Goal: Task Accomplishment & Management: Use online tool/utility

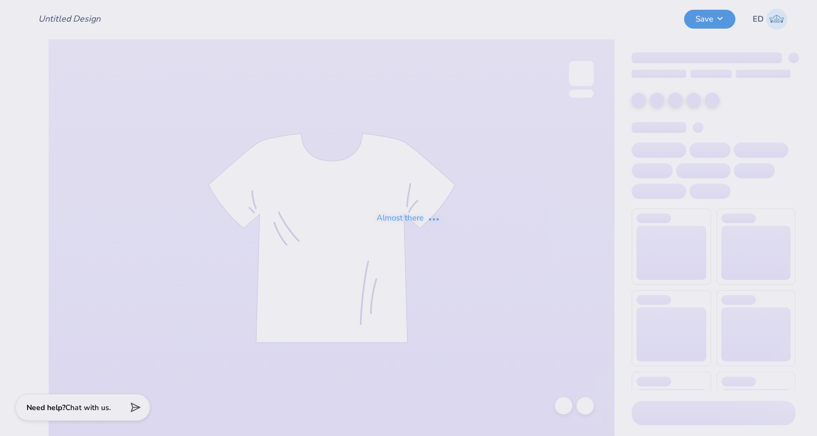
type input "GPHI PR"
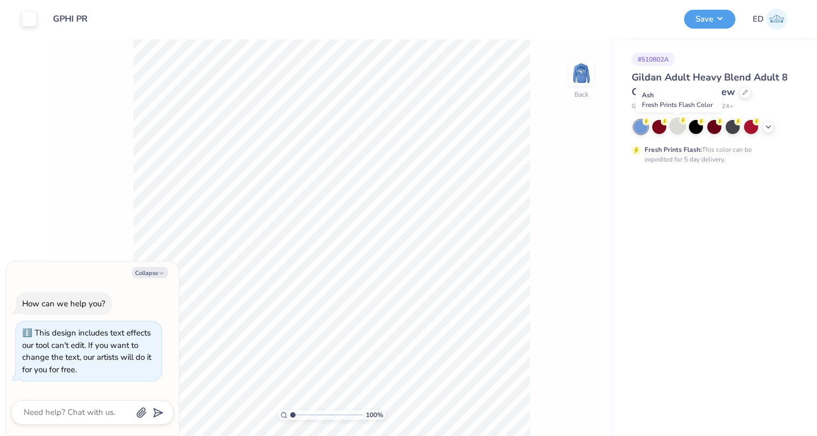
click at [681, 124] on icon at bounding box center [683, 121] width 8 height 8
click at [713, 24] on button "Save" at bounding box center [709, 17] width 51 height 19
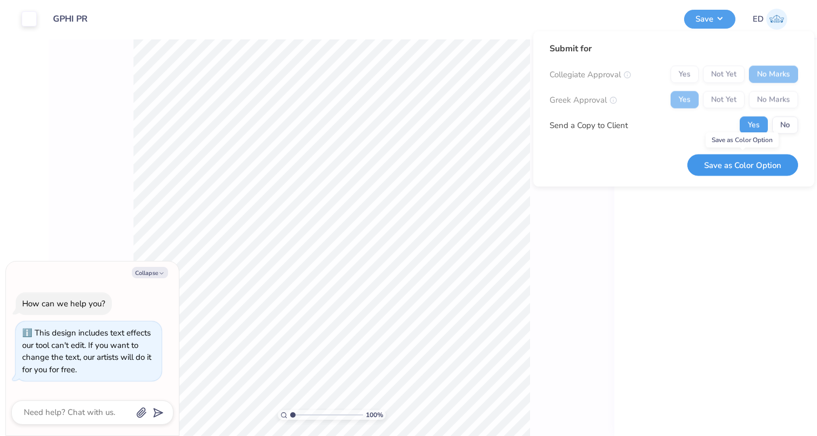
click at [725, 163] on button "Save as Color Option" at bounding box center [742, 165] width 111 height 22
type textarea "x"
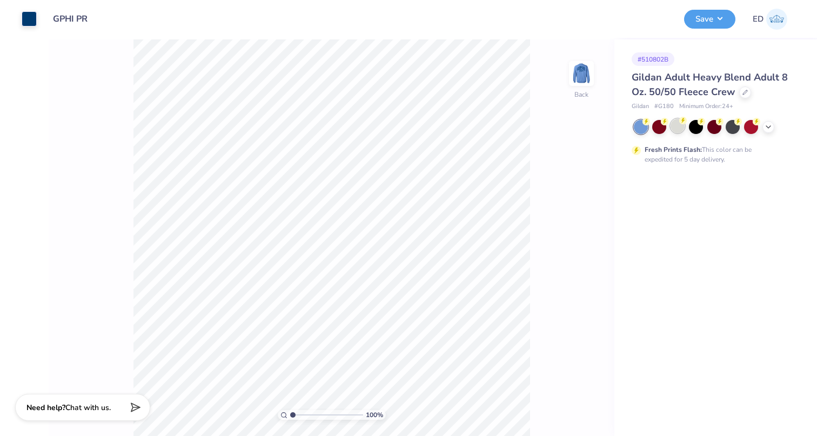
click at [676, 123] on div at bounding box center [677, 126] width 14 height 14
click at [698, 22] on button "Save" at bounding box center [709, 17] width 51 height 19
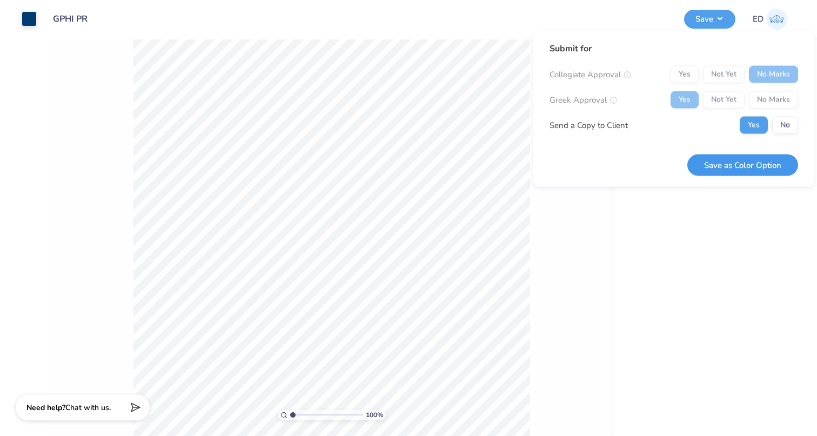
click at [728, 167] on button "Save as Color Option" at bounding box center [742, 165] width 111 height 22
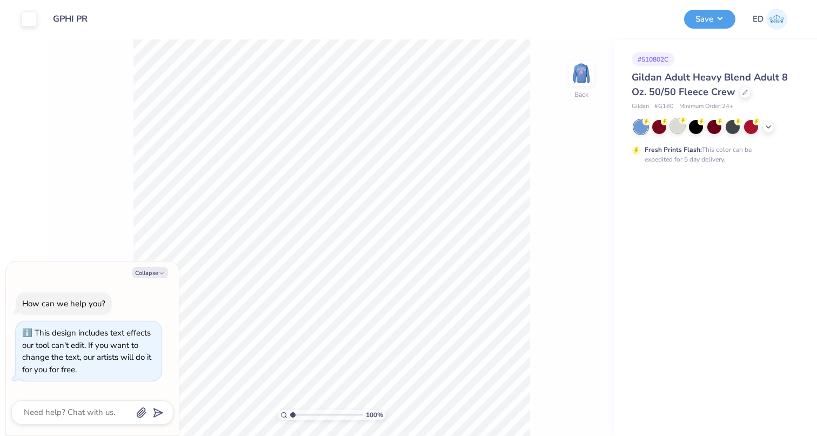
click at [672, 125] on div at bounding box center [677, 126] width 14 height 14
click at [710, 22] on button "Save" at bounding box center [709, 17] width 51 height 19
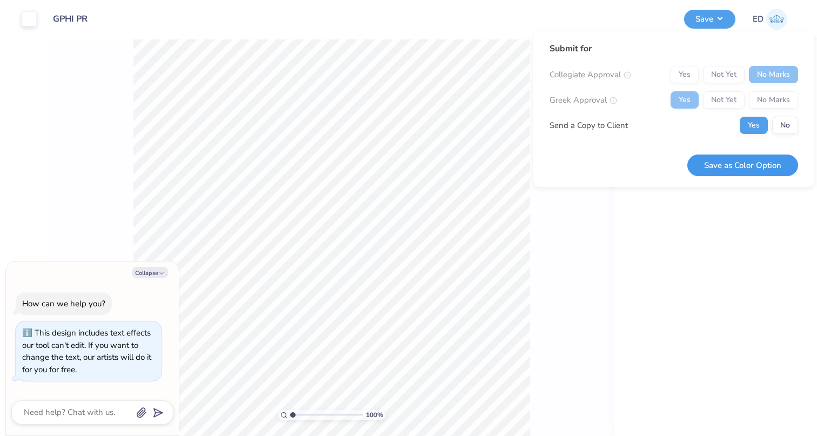
click at [712, 158] on button "Save as Color Option" at bounding box center [742, 165] width 111 height 22
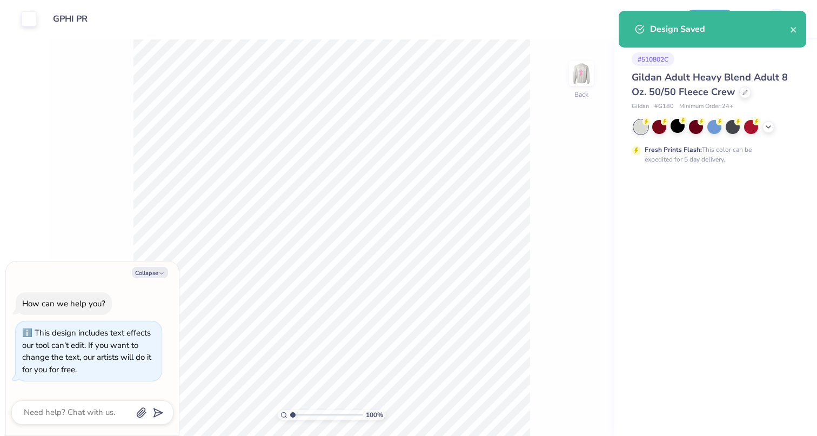
type textarea "x"
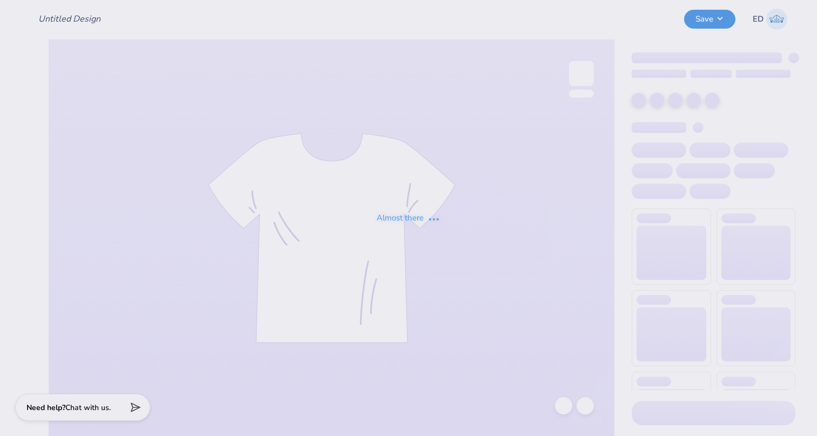
type input "mallard F25"
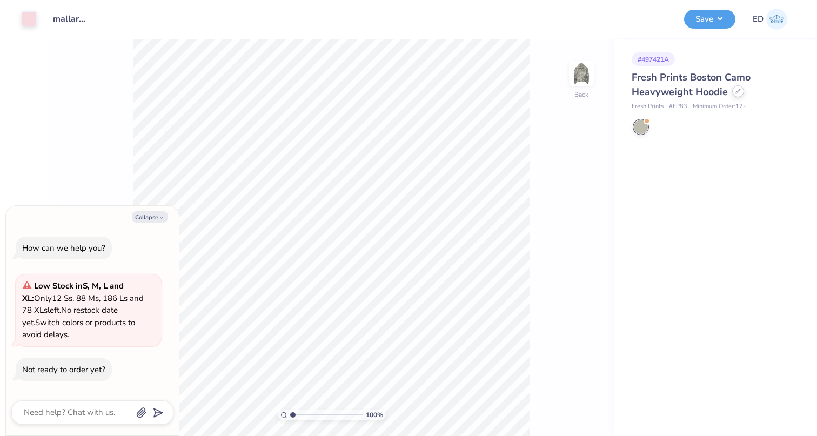
click at [739, 92] on icon at bounding box center [737, 91] width 5 height 5
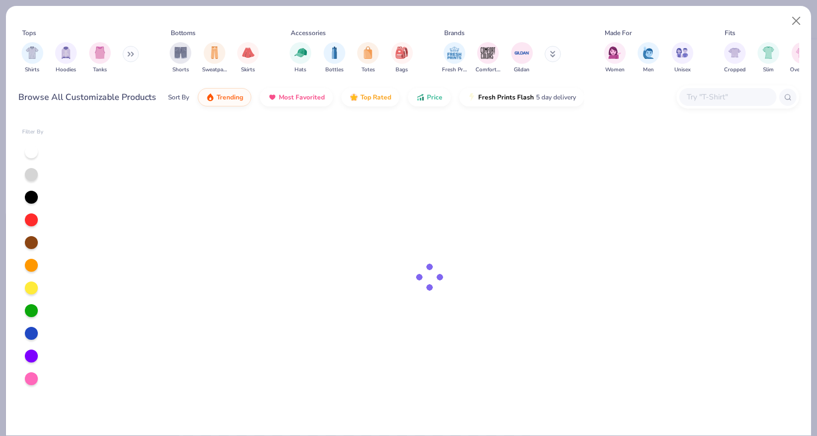
type textarea "x"
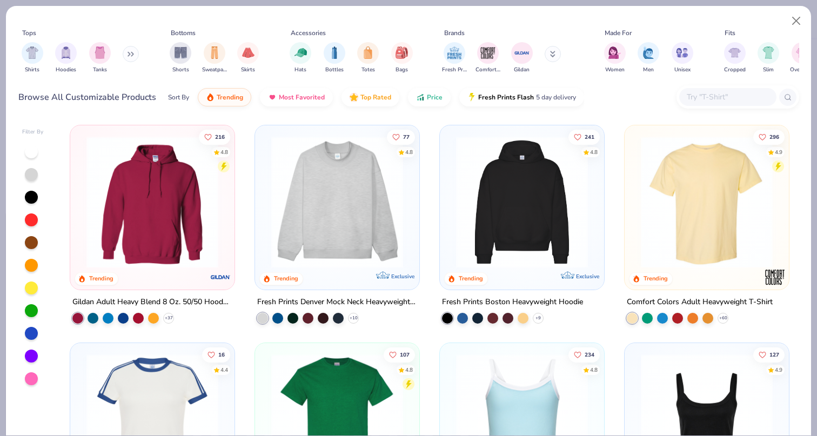
click at [704, 99] on input "text" at bounding box center [726, 97] width 83 height 12
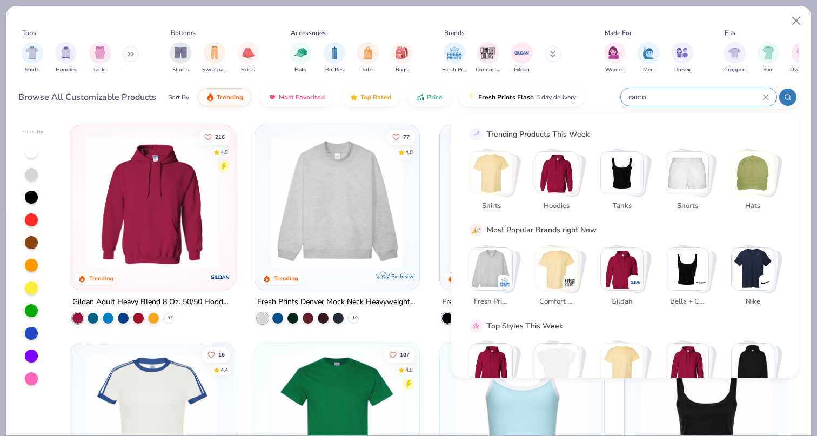
type input "camo"
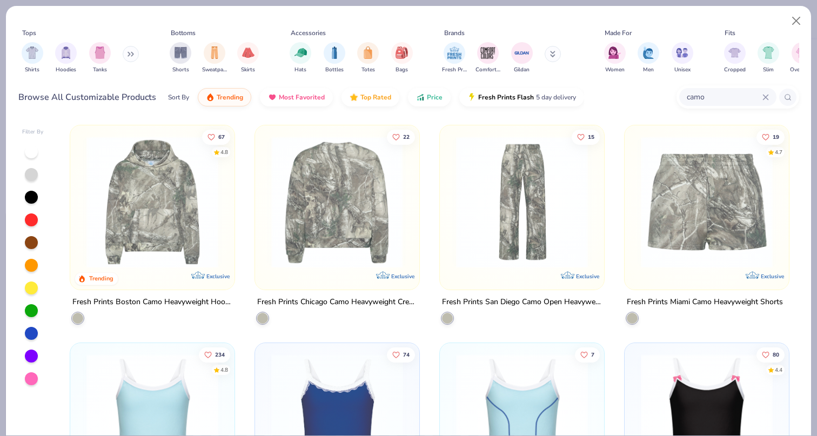
click at [323, 216] on img at bounding box center [337, 202] width 143 height 132
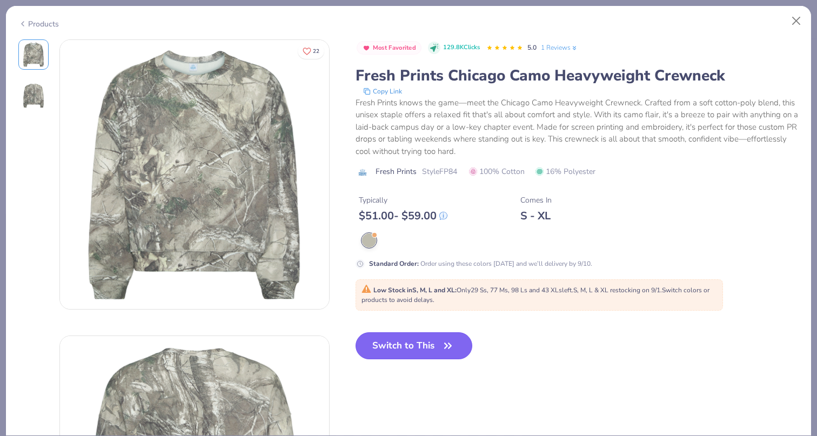
click at [399, 353] on button "Switch to This" at bounding box center [413, 345] width 117 height 27
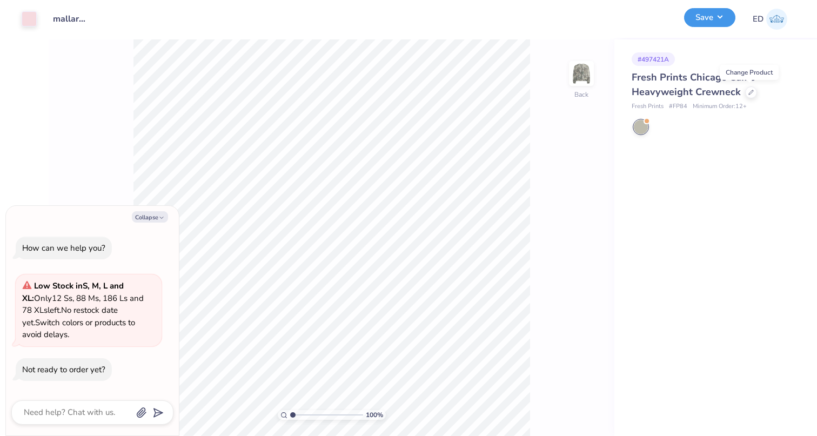
click at [722, 17] on button "Save" at bounding box center [709, 17] width 51 height 19
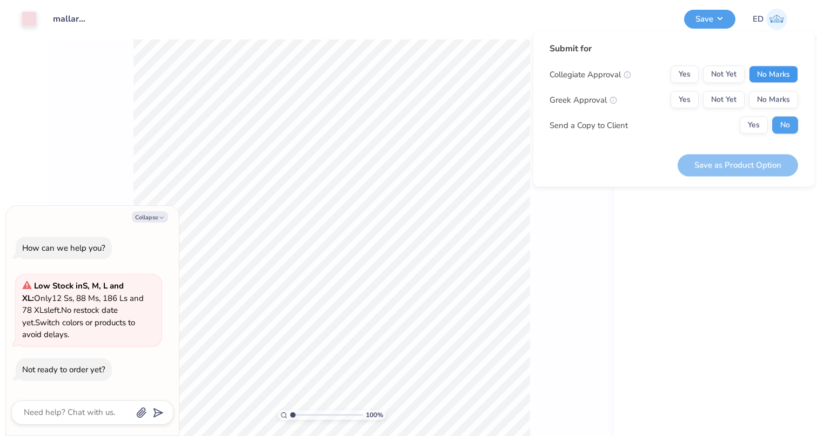
click at [762, 83] on button "No Marks" at bounding box center [773, 74] width 49 height 17
click at [671, 94] on button "Yes" at bounding box center [684, 99] width 28 height 17
click at [700, 158] on button "Save as Product Option" at bounding box center [737, 165] width 120 height 22
type textarea "x"
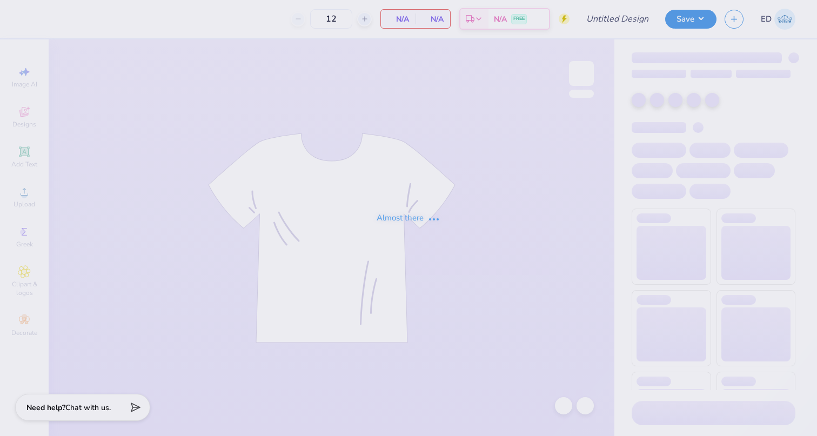
type input "GPHI Parents weekend"
type input "50"
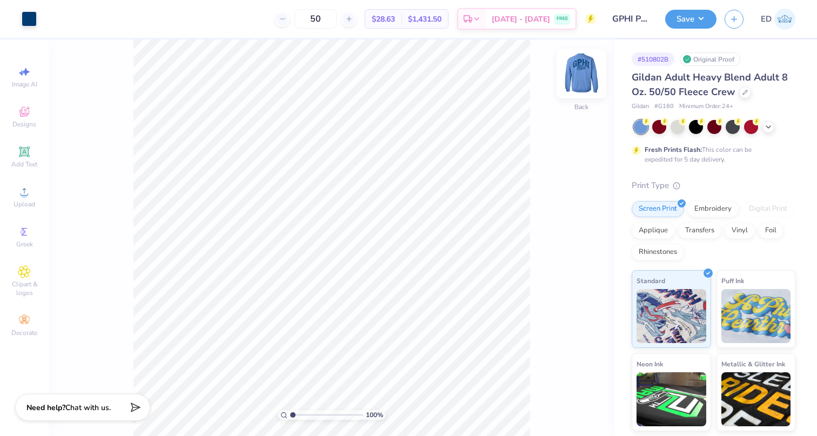
click at [576, 73] on img at bounding box center [581, 73] width 43 height 43
type input "1.44"
type input "5.74"
type input "4.53"
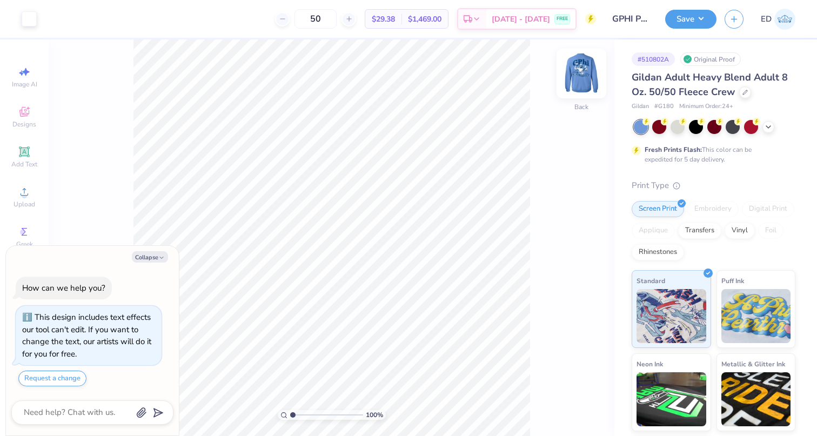
click at [578, 79] on img at bounding box center [581, 73] width 43 height 43
click at [561, 404] on icon at bounding box center [561, 403] width 2 height 2
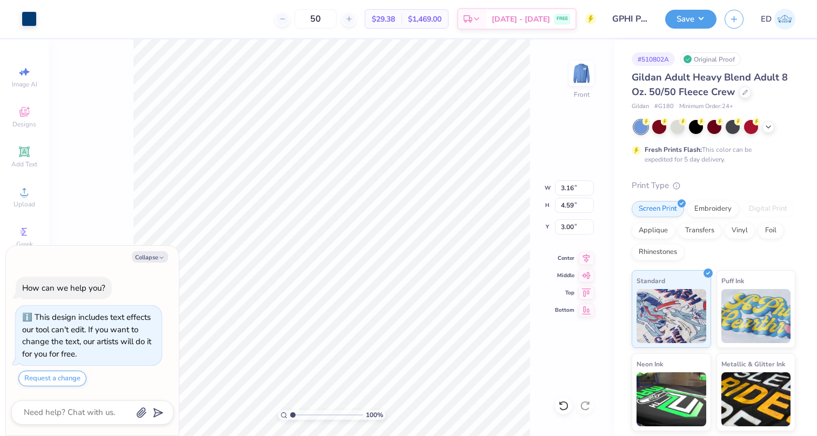
type textarea "x"
